Goal: Task Accomplishment & Management: Manage account settings

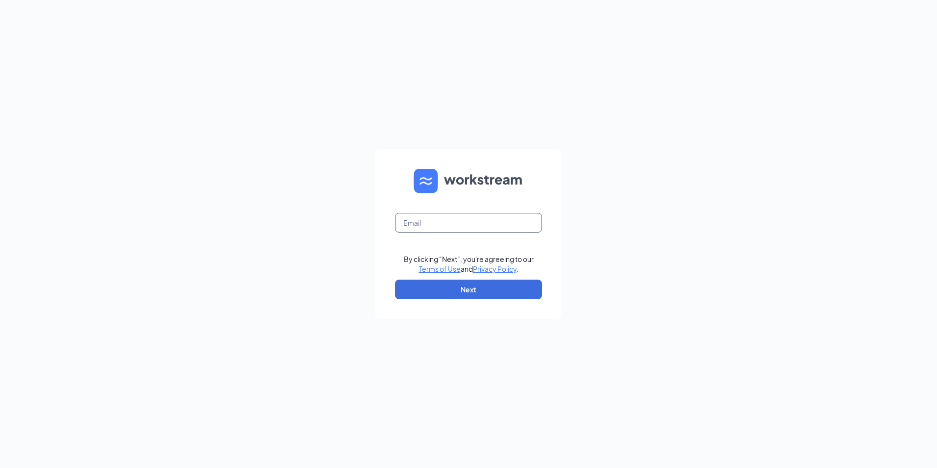
click at [464, 217] on input "text" at bounding box center [468, 223] width 147 height 20
type input "Coastalacehardware@gmail.com"
click at [470, 286] on button "Next" at bounding box center [468, 289] width 147 height 20
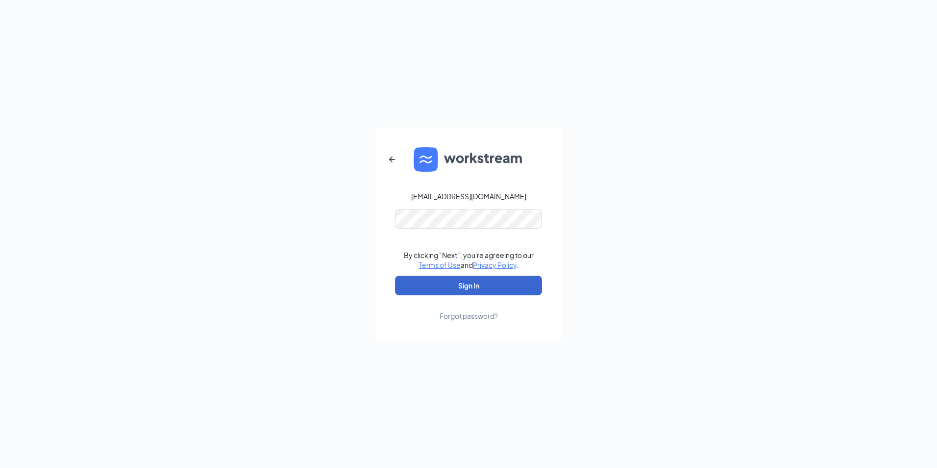
click at [465, 283] on button "Sign In" at bounding box center [468, 286] width 147 height 20
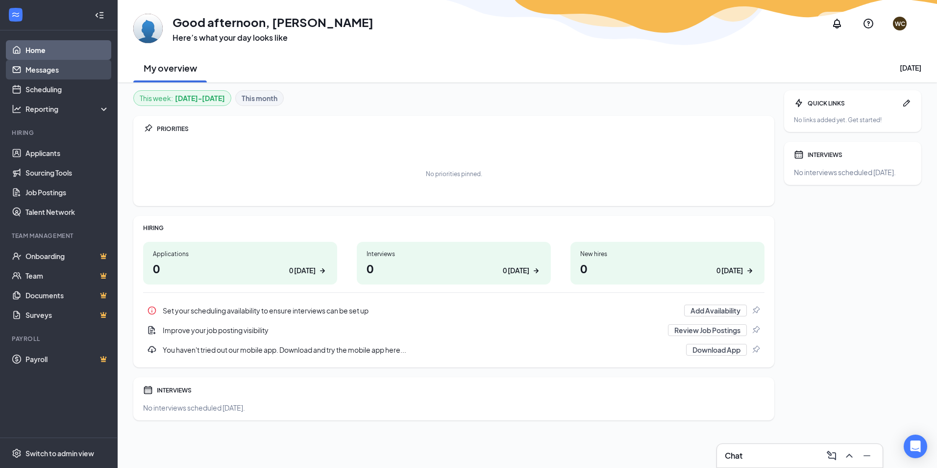
click at [44, 70] on link "Messages" at bounding box center [67, 70] width 84 height 20
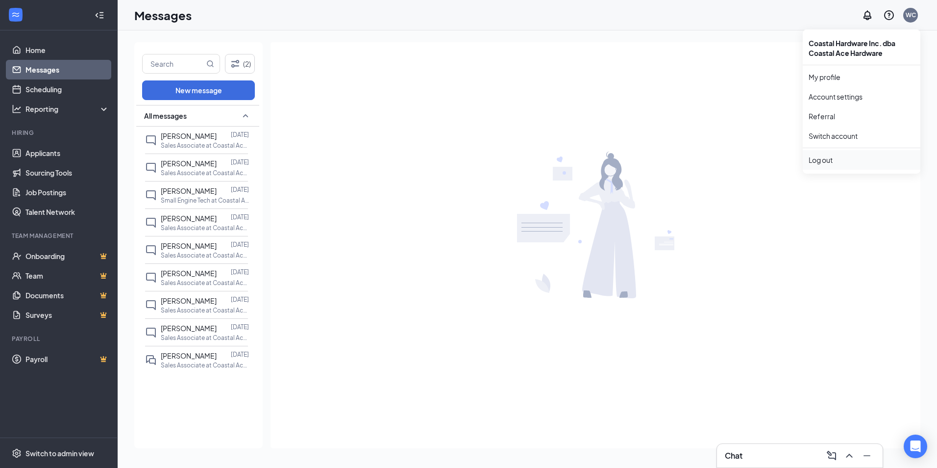
click at [830, 161] on div "Log out" at bounding box center [862, 160] width 106 height 10
